Goal: Task Accomplishment & Management: Manage account settings

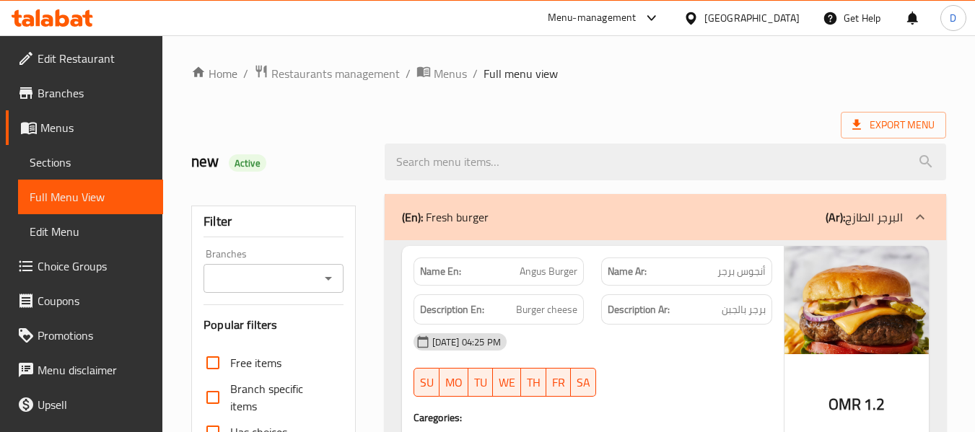
click at [774, 21] on div "Oman" at bounding box center [751, 18] width 95 height 16
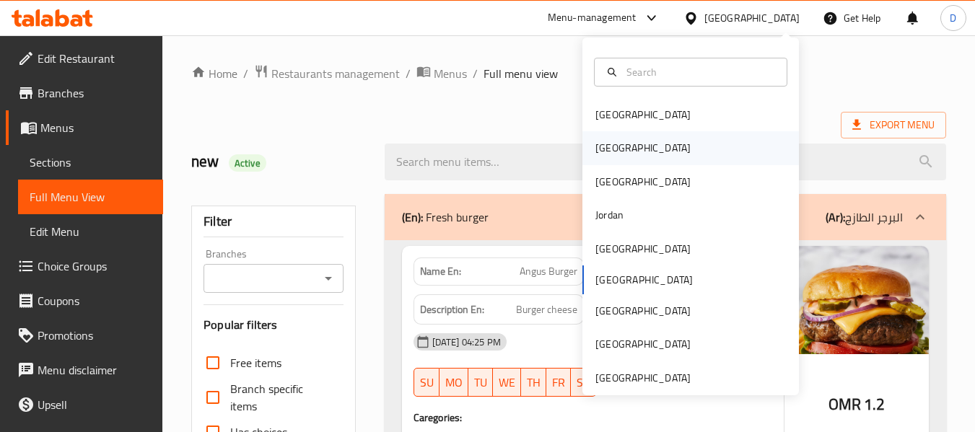
click at [619, 147] on div "[GEOGRAPHIC_DATA]" at bounding box center [643, 147] width 118 height 33
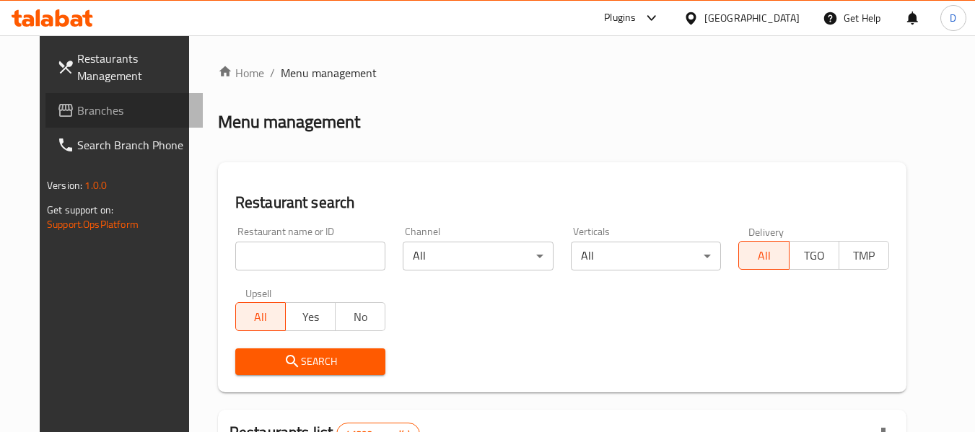
click at [118, 111] on span "Branches" at bounding box center [134, 110] width 114 height 17
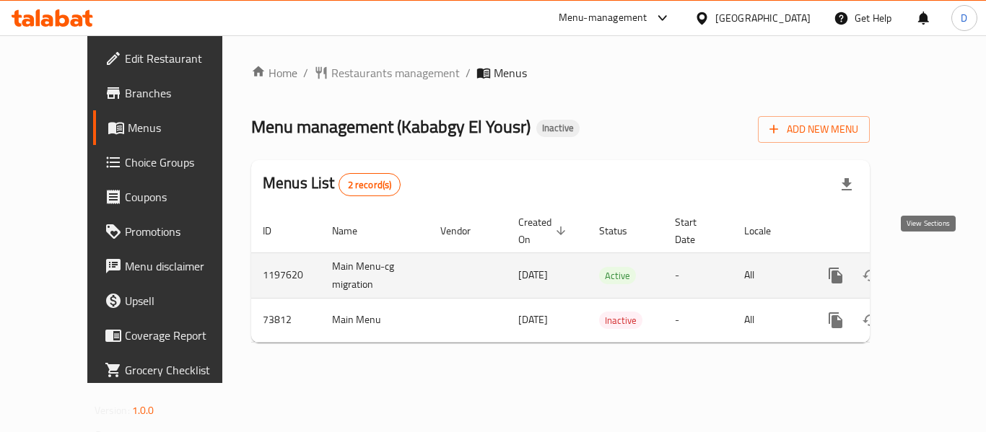
click at [931, 267] on icon "enhanced table" at bounding box center [939, 275] width 17 height 17
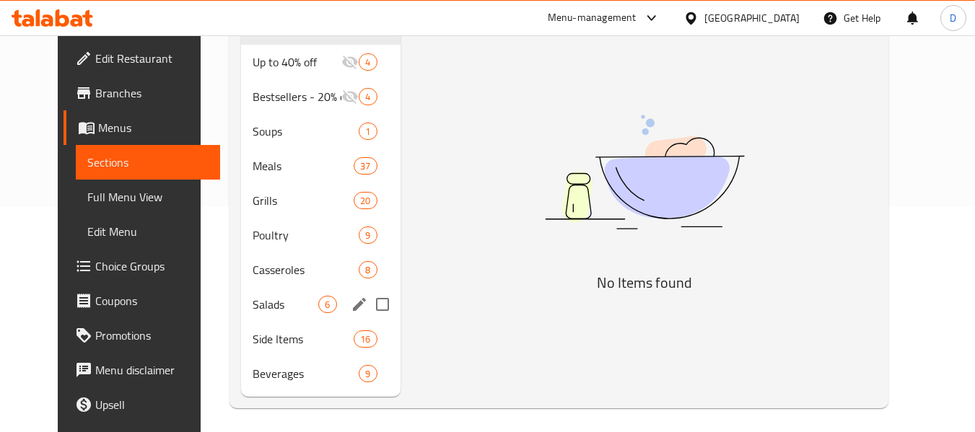
scroll to position [231, 0]
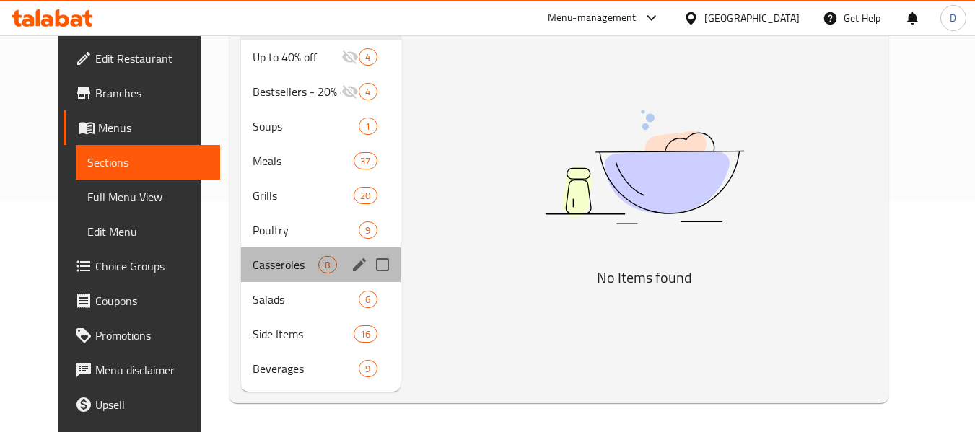
click at [242, 274] on div "Casseroles 8" at bounding box center [320, 265] width 159 height 35
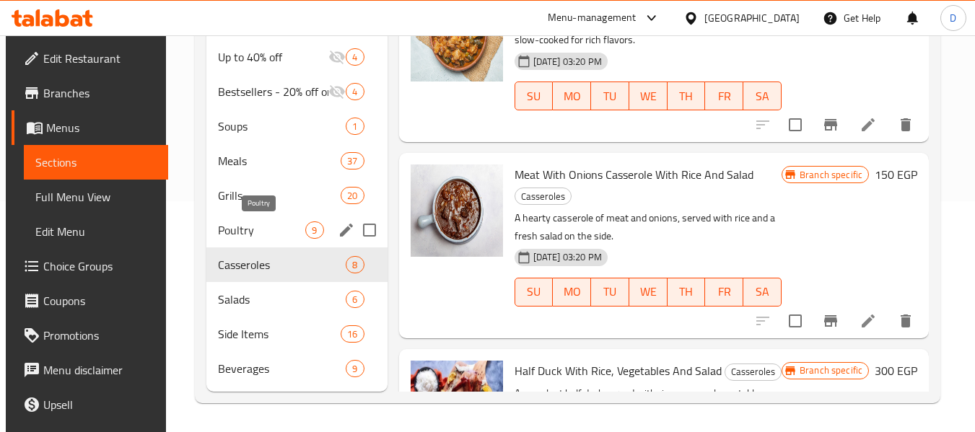
click at [242, 237] on span "Poultry" at bounding box center [261, 230] width 87 height 17
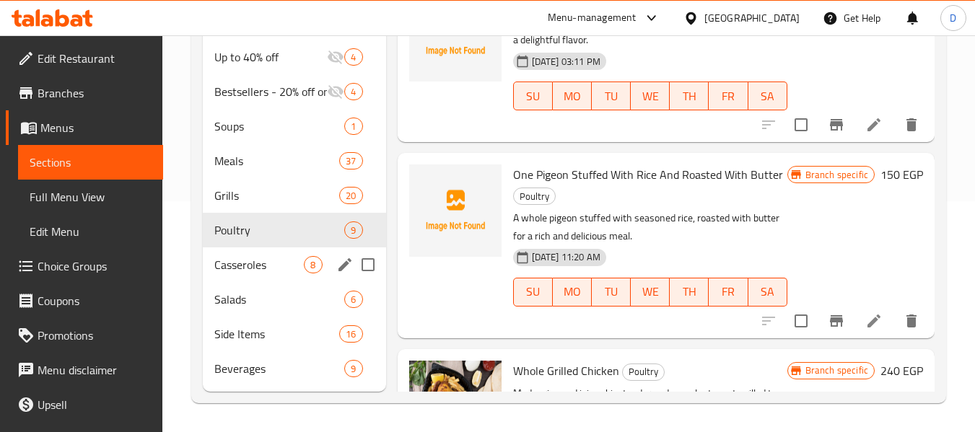
click at [261, 252] on div "Casseroles 8" at bounding box center [294, 265] width 183 height 35
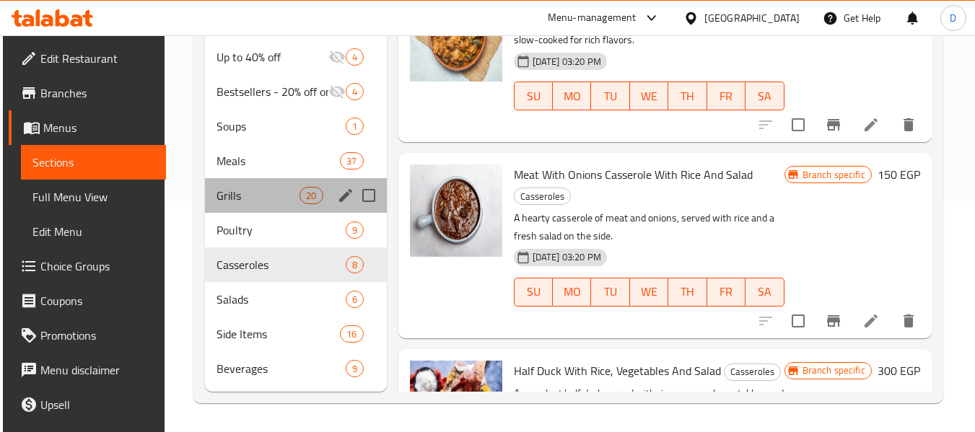
click at [240, 201] on span "Grills" at bounding box center [258, 195] width 83 height 17
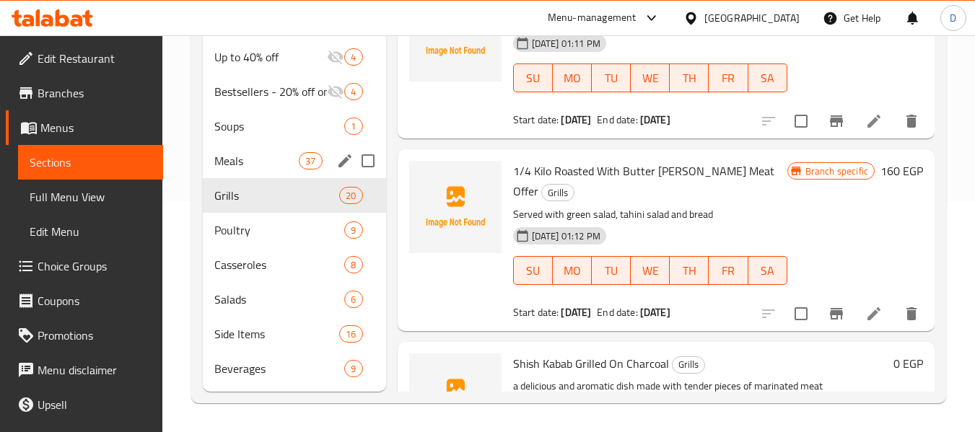
click at [244, 144] on div "Meals 37" at bounding box center [294, 161] width 183 height 35
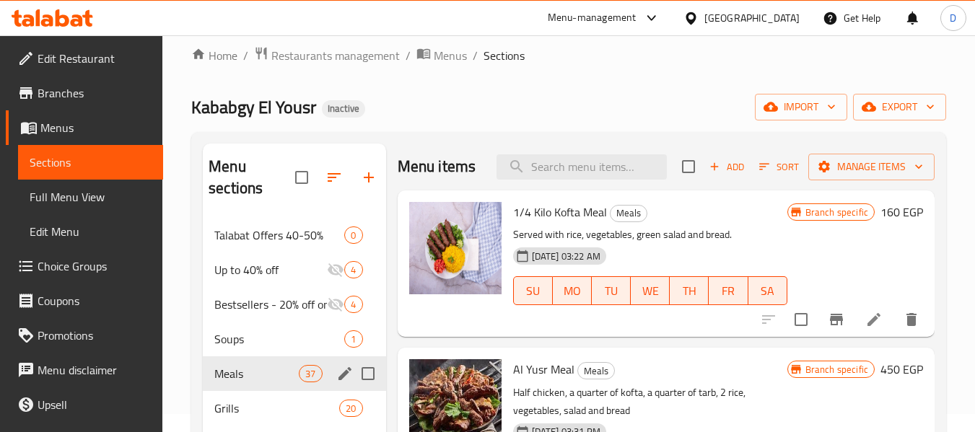
scroll to position [14, 0]
